Goal: Check status: Check status

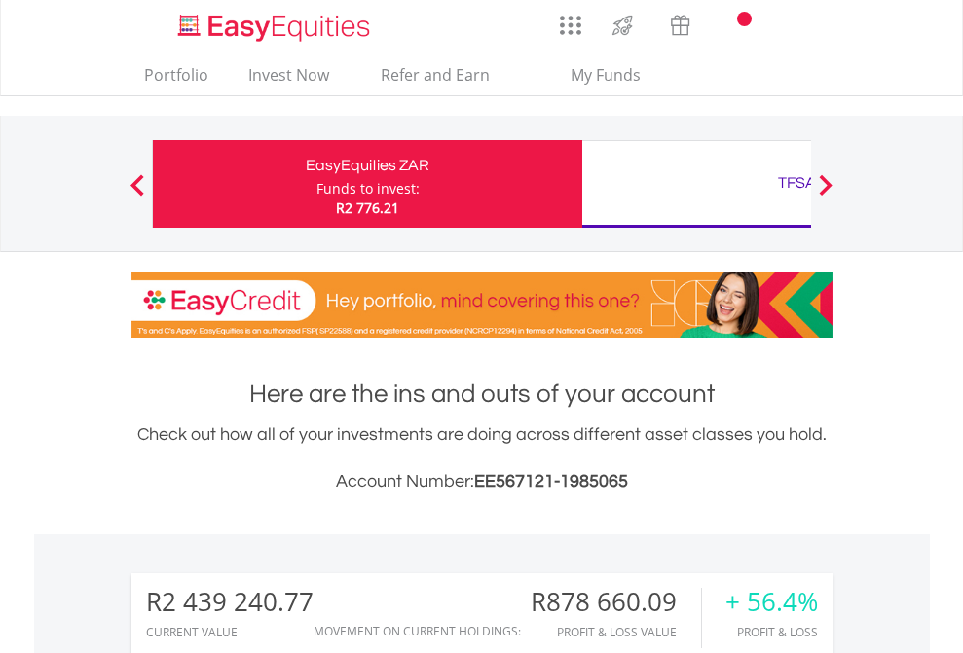
scroll to position [187, 306]
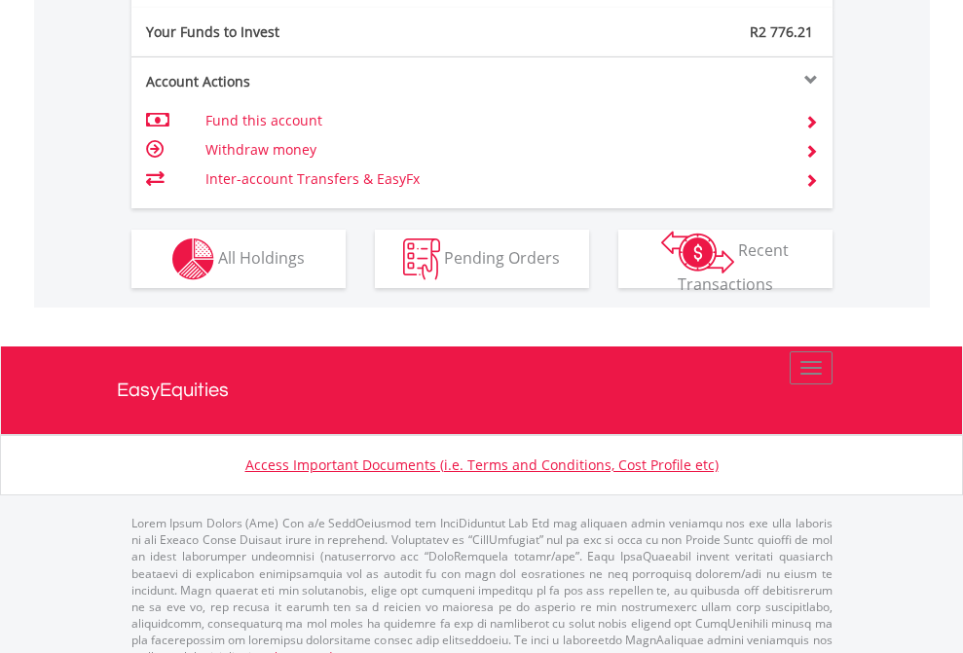
scroll to position [1944, 0]
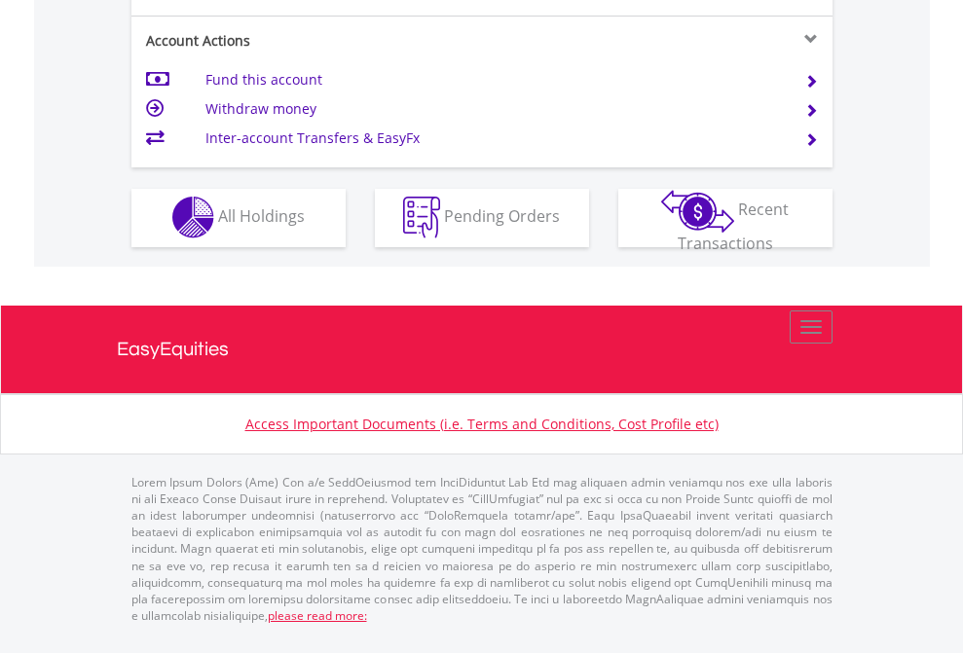
scroll to position [1821, 0]
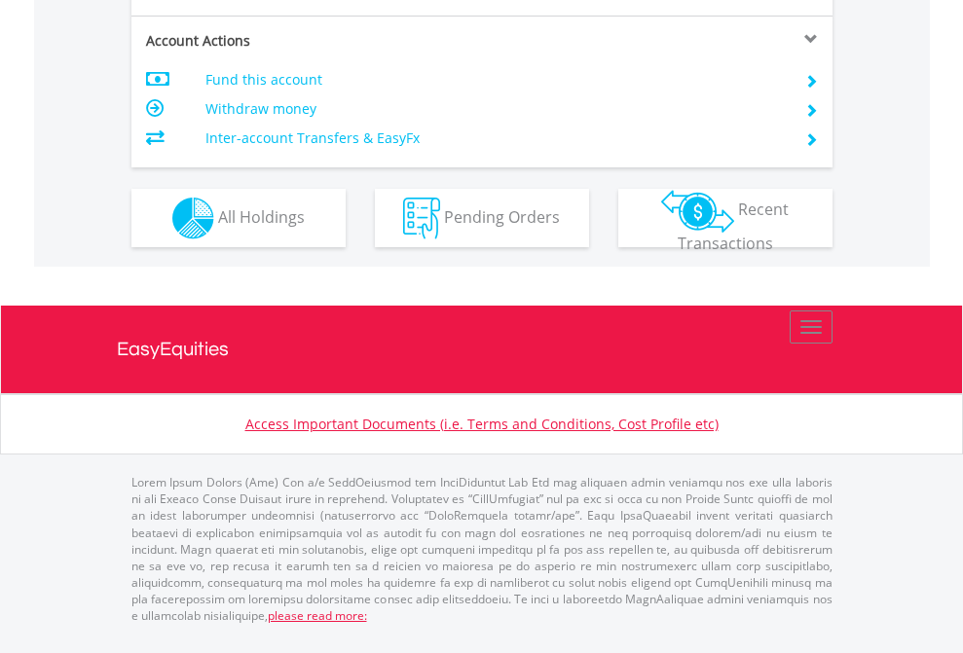
scroll to position [1866, 0]
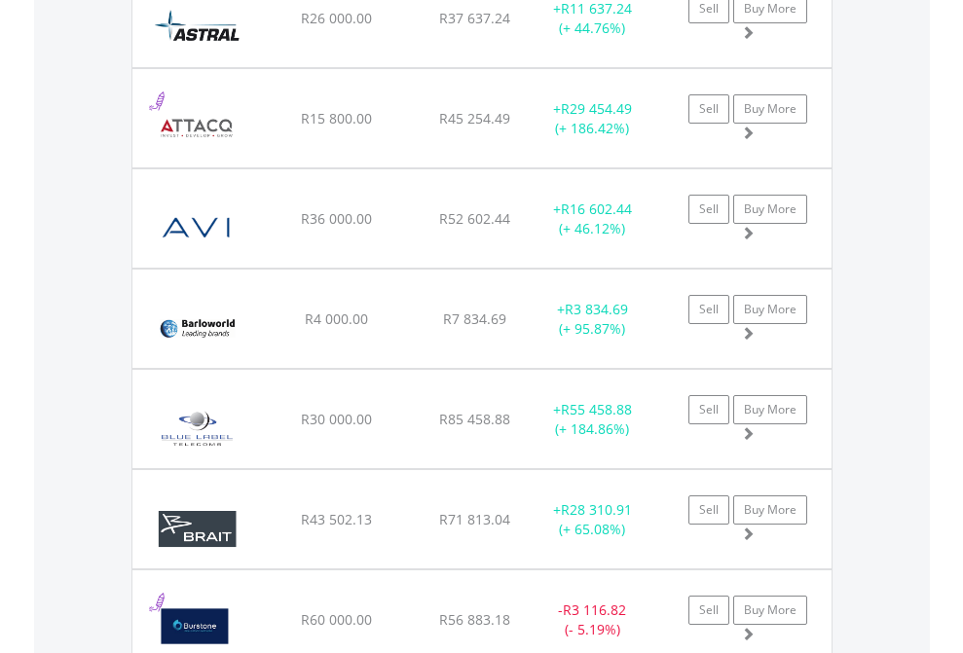
scroll to position [140, 0]
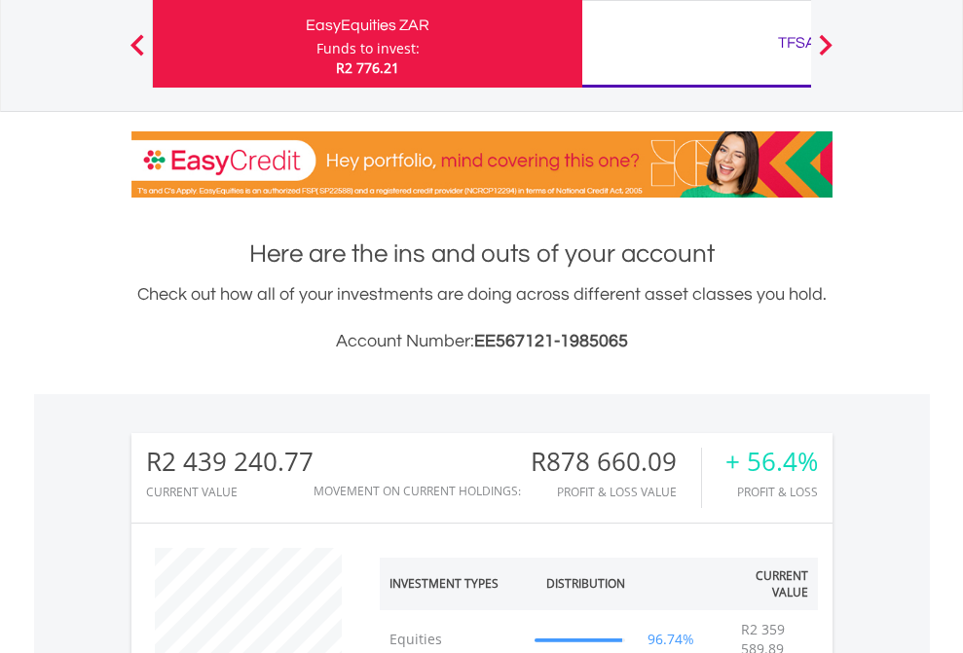
click at [696, 44] on div "TFSA" at bounding box center [797, 42] width 406 height 27
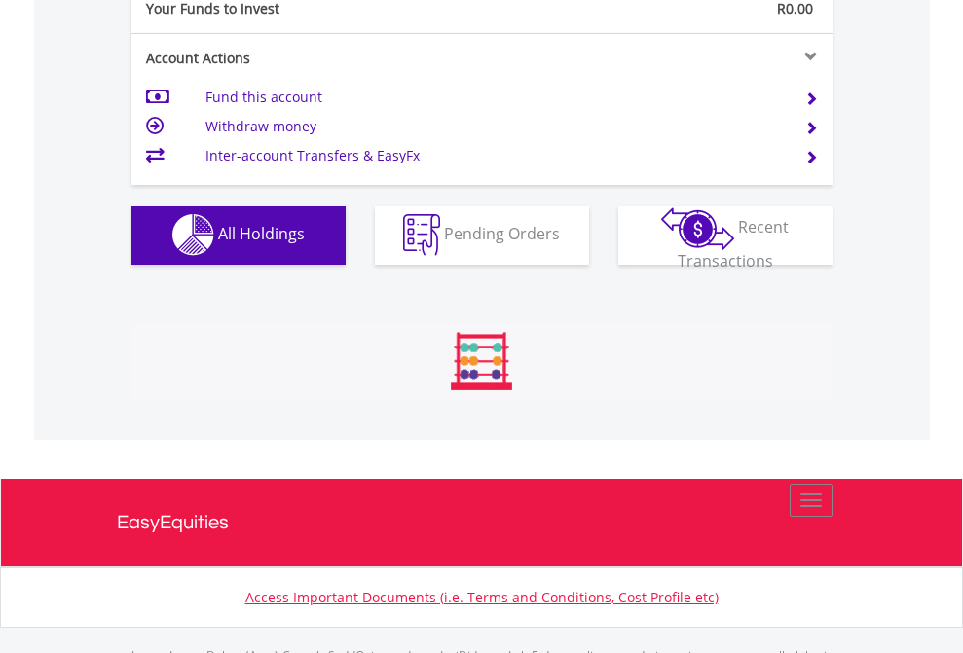
scroll to position [1928, 0]
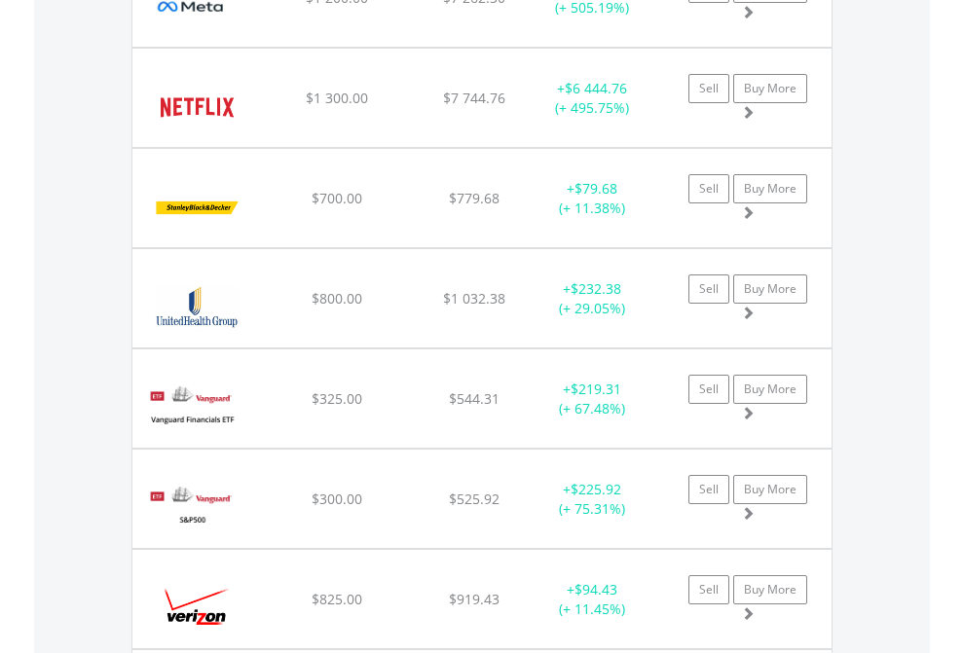
scroll to position [187, 306]
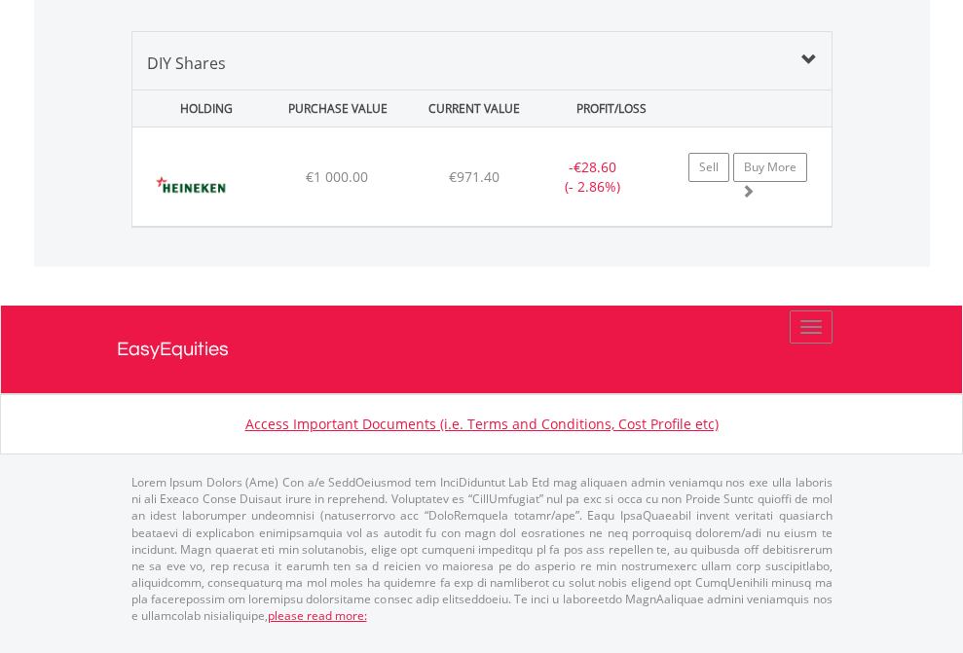
scroll to position [1882, 0]
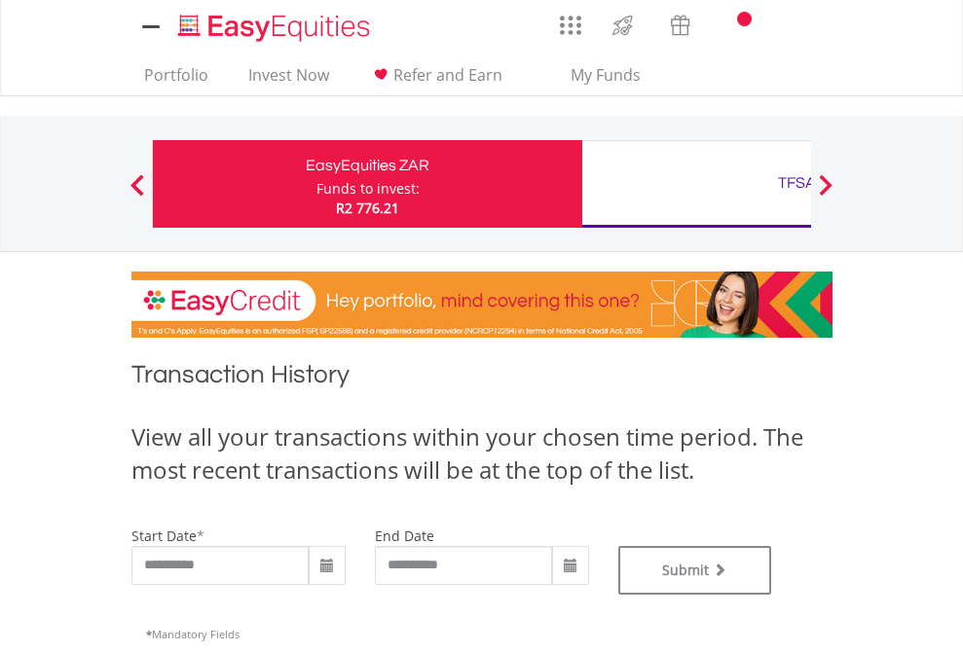
type input "**********"
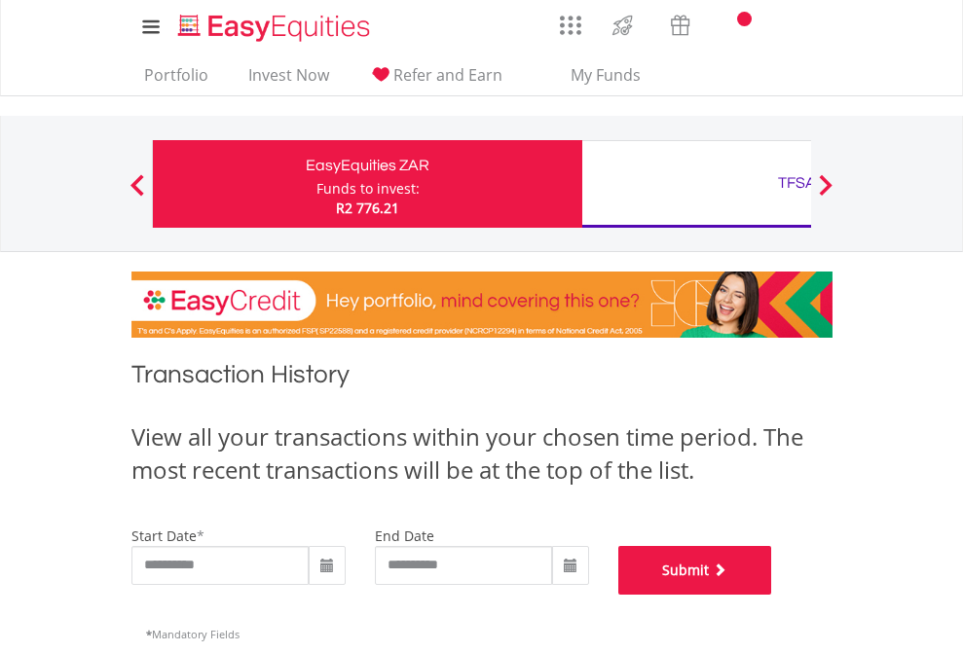
click at [772, 595] on button "Submit" at bounding box center [695, 570] width 154 height 49
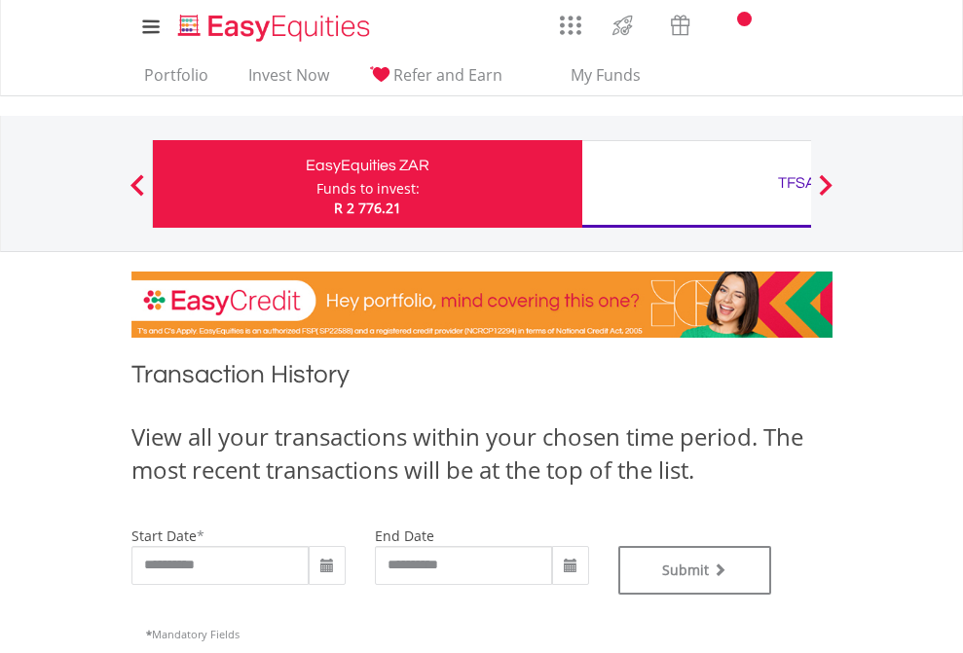
click at [696, 184] on div "TFSA" at bounding box center [797, 182] width 406 height 27
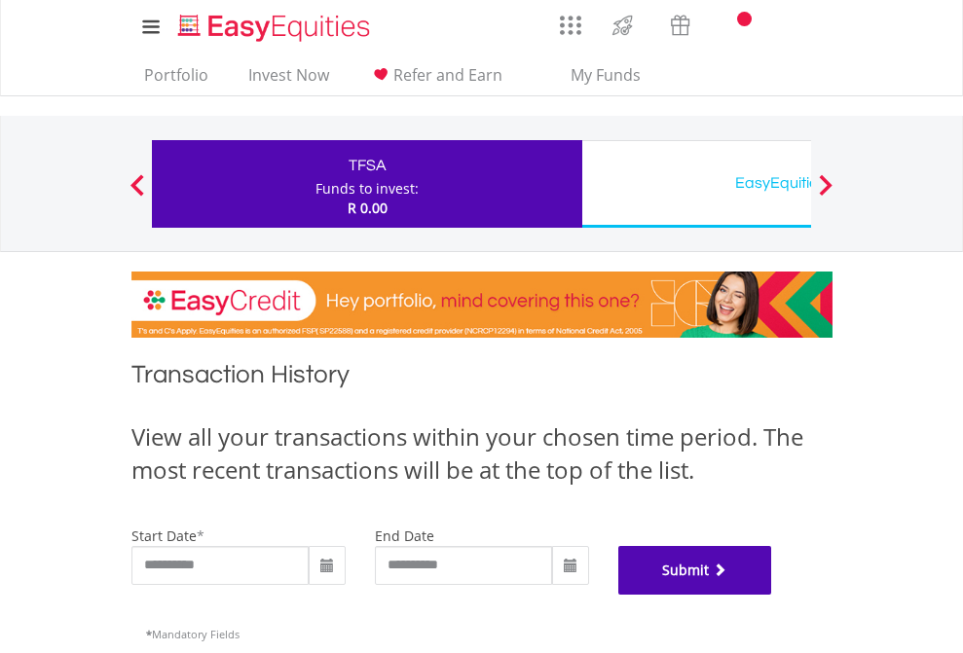
click at [772, 595] on button "Submit" at bounding box center [695, 570] width 154 height 49
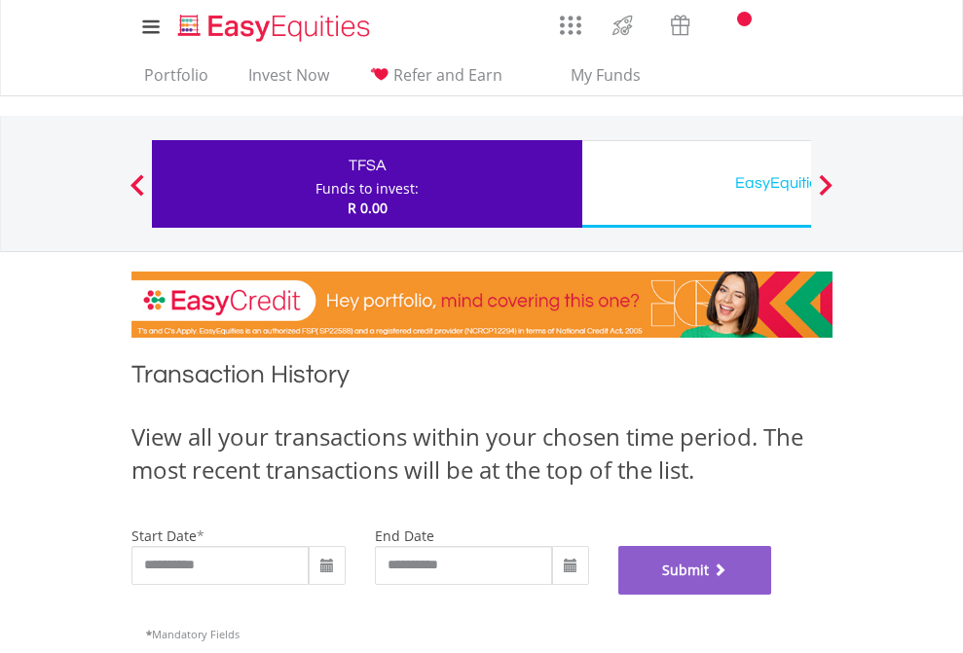
scroll to position [790, 0]
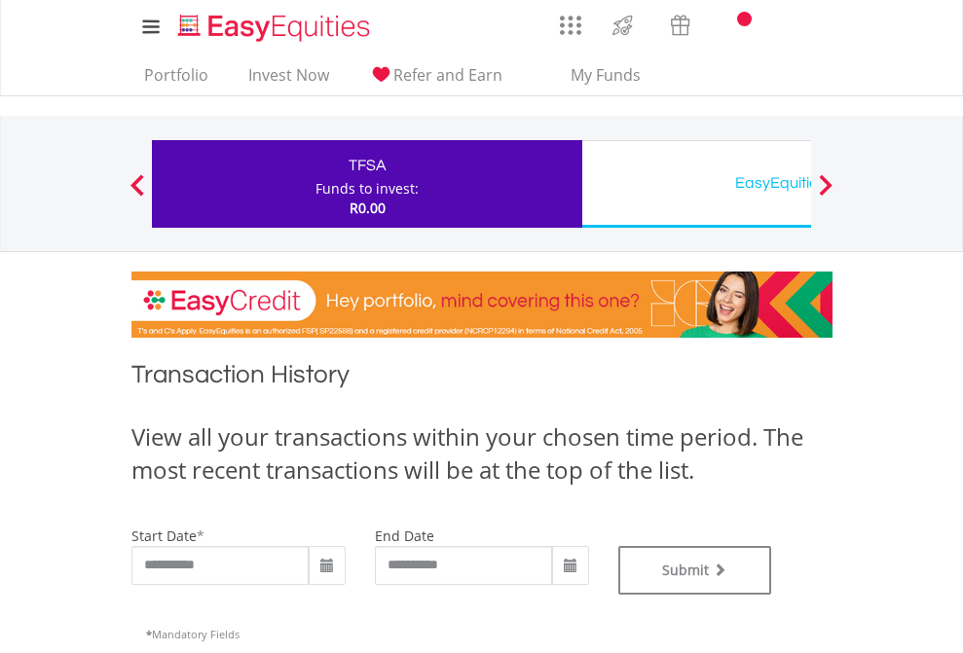
click at [696, 184] on div "EasyEquities USD" at bounding box center [797, 182] width 406 height 27
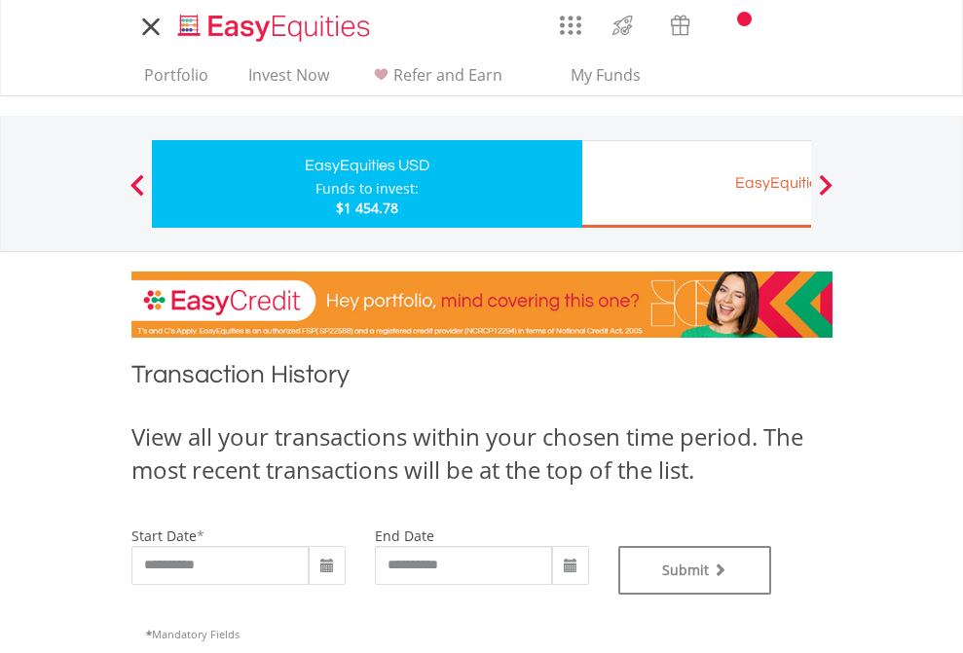
type input "**********"
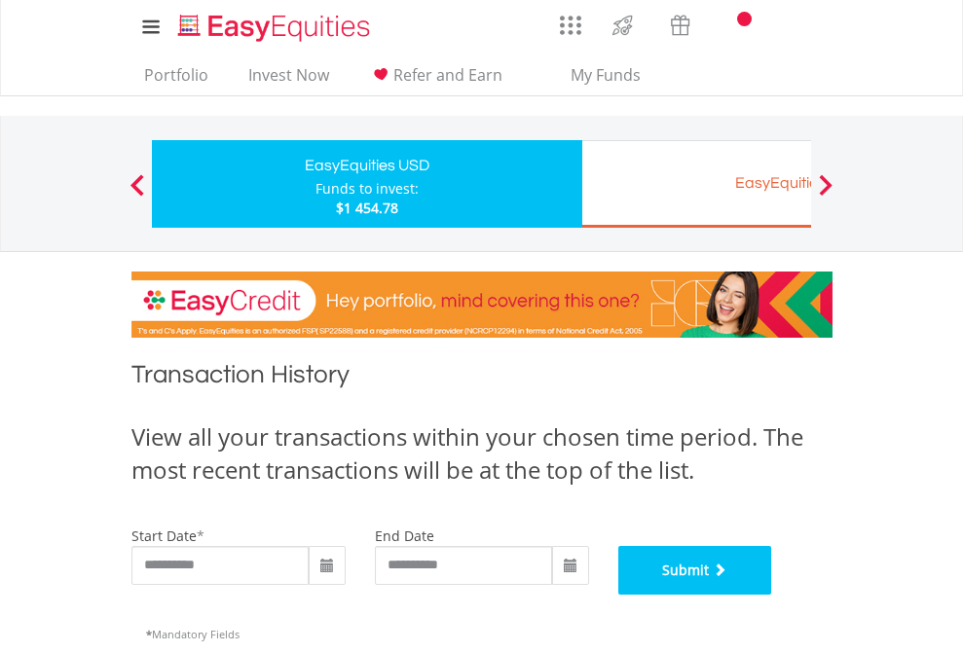
click at [772, 595] on button "Submit" at bounding box center [695, 570] width 154 height 49
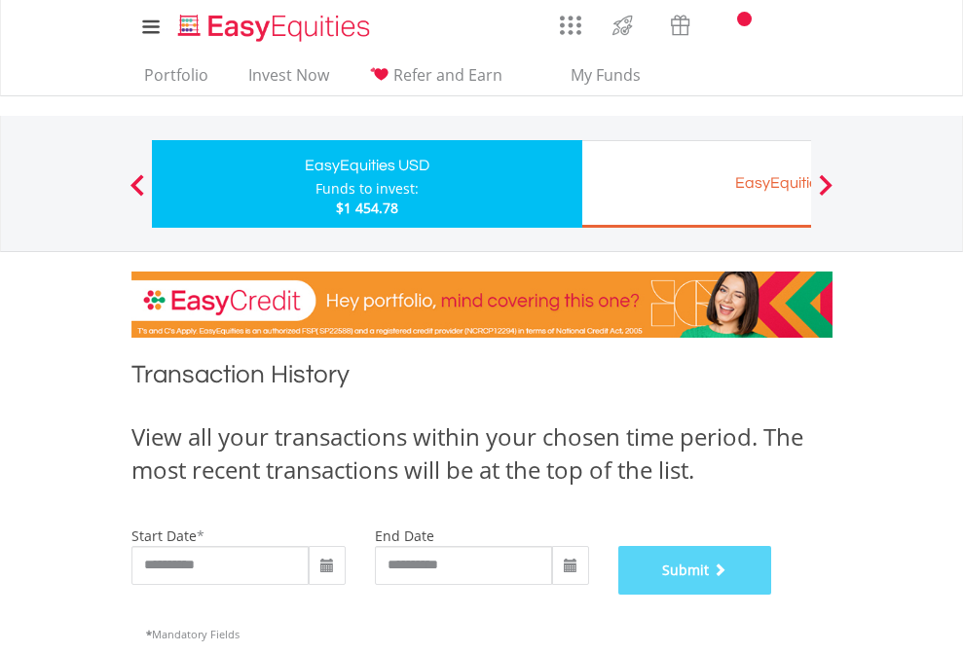
scroll to position [790, 0]
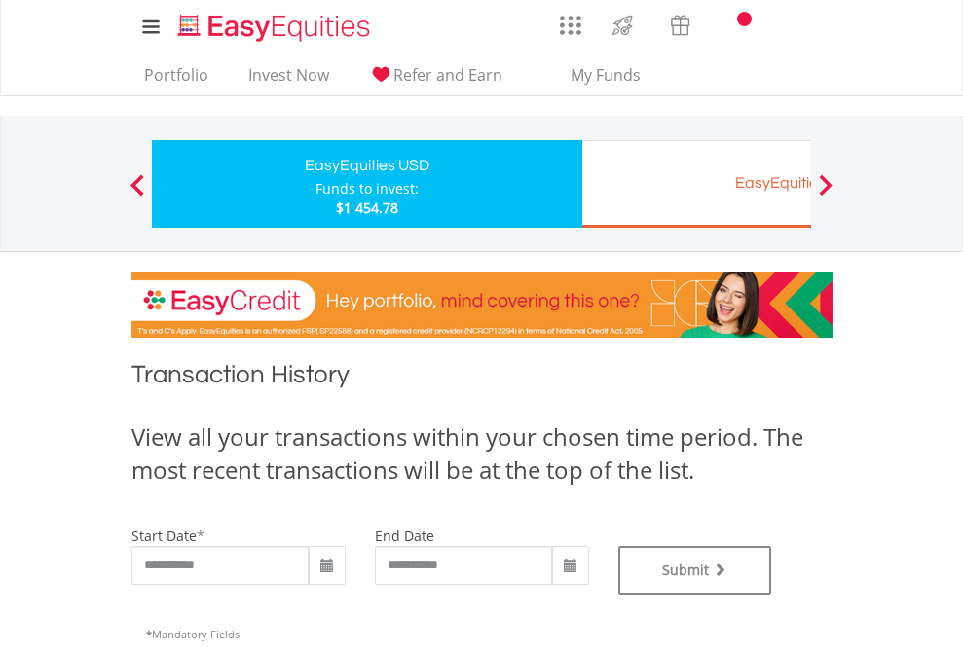
click at [696, 184] on div "EasyEquities EUR" at bounding box center [797, 182] width 406 height 27
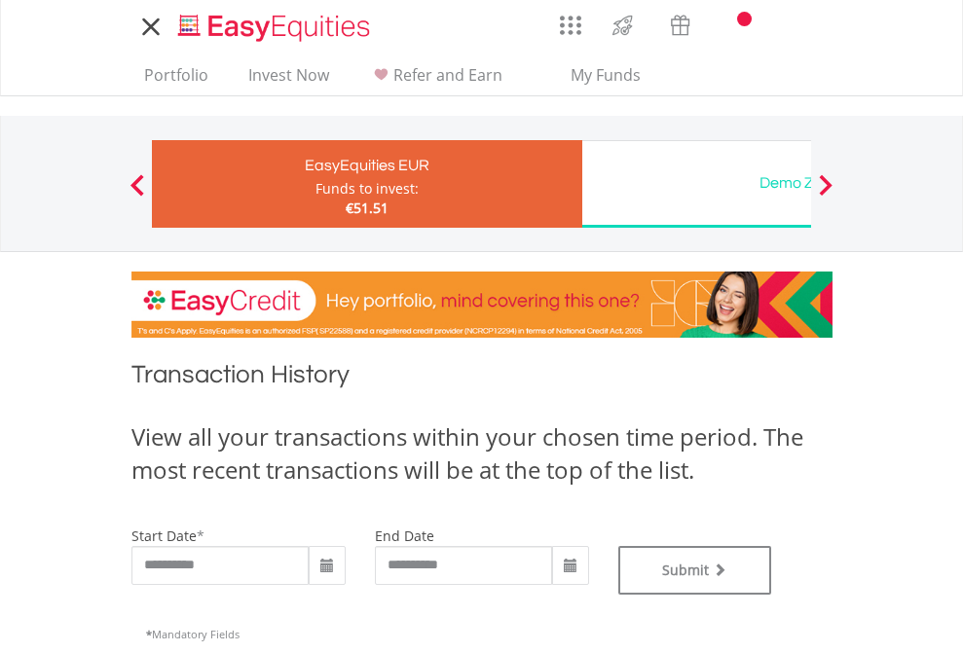
type input "**********"
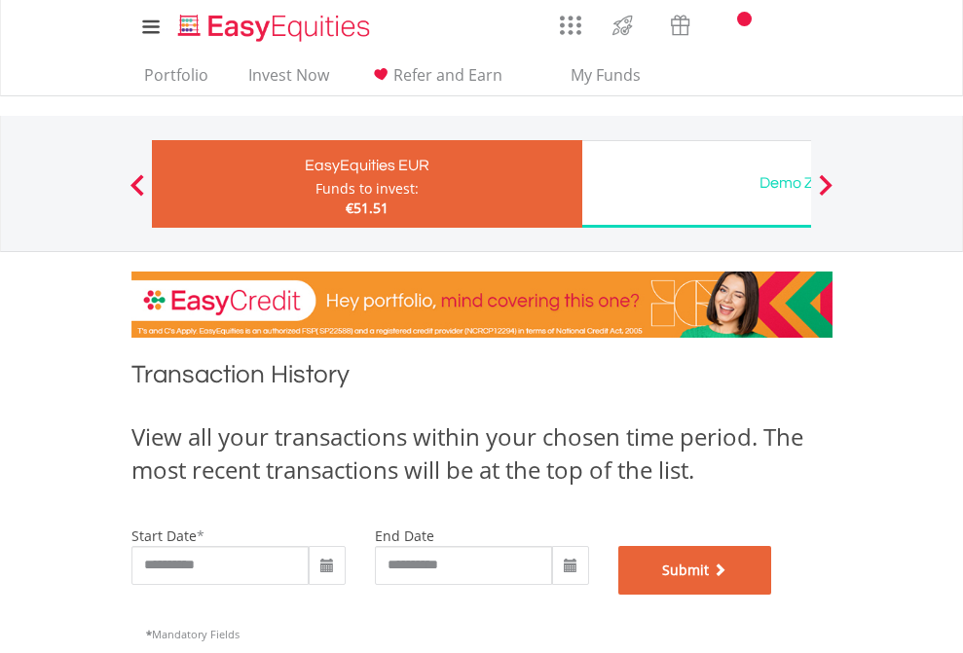
click at [772, 595] on button "Submit" at bounding box center [695, 570] width 154 height 49
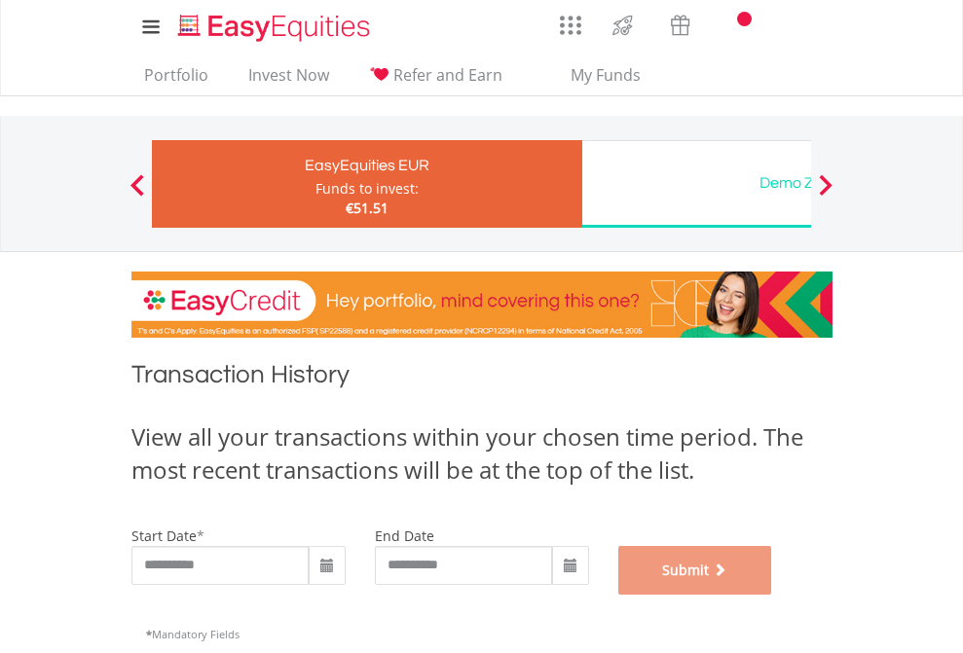
scroll to position [790, 0]
